Goal: Task Accomplishment & Management: Manage account settings

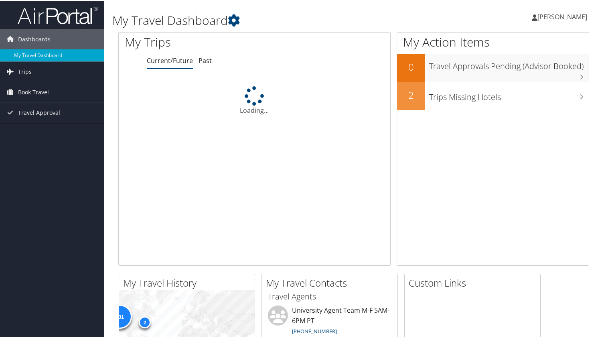
click at [546, 16] on span "[PERSON_NAME]" at bounding box center [562, 16] width 50 height 9
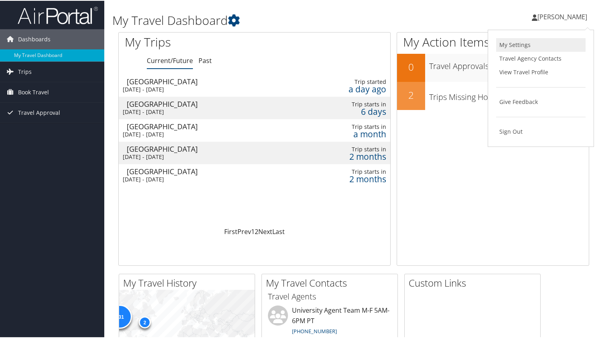
click at [507, 45] on link "My Settings" at bounding box center [540, 44] width 89 height 14
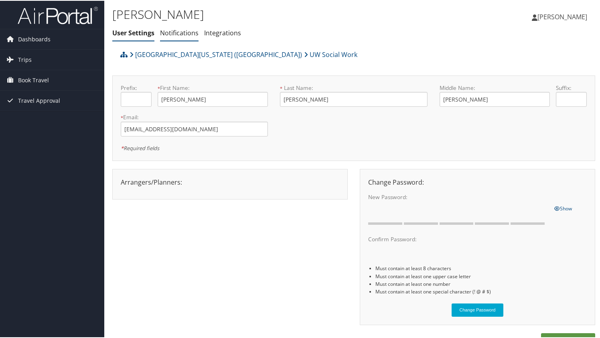
click at [189, 34] on link "Notifications" at bounding box center [179, 32] width 38 height 9
click at [534, 18] on icon at bounding box center [535, 17] width 6 height 6
click at [532, 73] on link "View Travel Profile" at bounding box center [540, 72] width 89 height 14
click at [534, 17] on icon at bounding box center [535, 17] width 6 height 6
click at [435, 35] on div "Patricia Erdman User Settings Notifications Integrations User Settings Notifica…" at bounding box center [353, 23] width 499 height 46
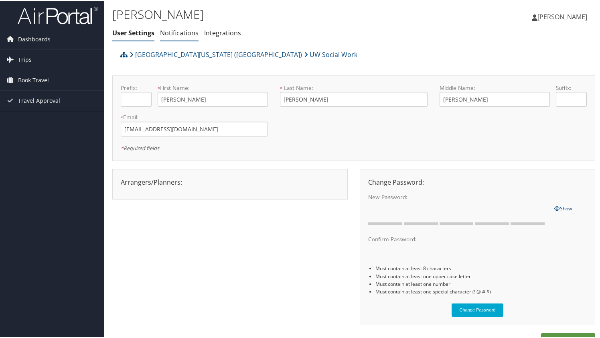
click at [184, 36] on link "Notifications" at bounding box center [179, 32] width 38 height 9
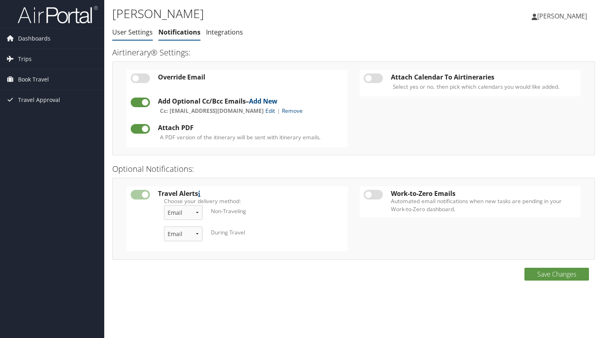
click at [124, 28] on link "User Settings" at bounding box center [132, 32] width 40 height 9
click at [129, 32] on link "User Settings" at bounding box center [132, 32] width 40 height 9
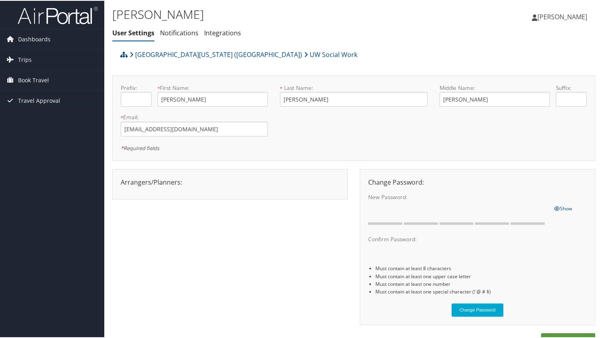
click at [544, 18] on span "[PERSON_NAME]" at bounding box center [562, 16] width 50 height 9
click at [520, 43] on link "My Settings" at bounding box center [540, 44] width 89 height 14
click at [543, 16] on span "[PERSON_NAME]" at bounding box center [562, 16] width 50 height 9
click at [524, 75] on link "View Travel Profile" at bounding box center [540, 72] width 89 height 14
